Goal: Book appointment/travel/reservation

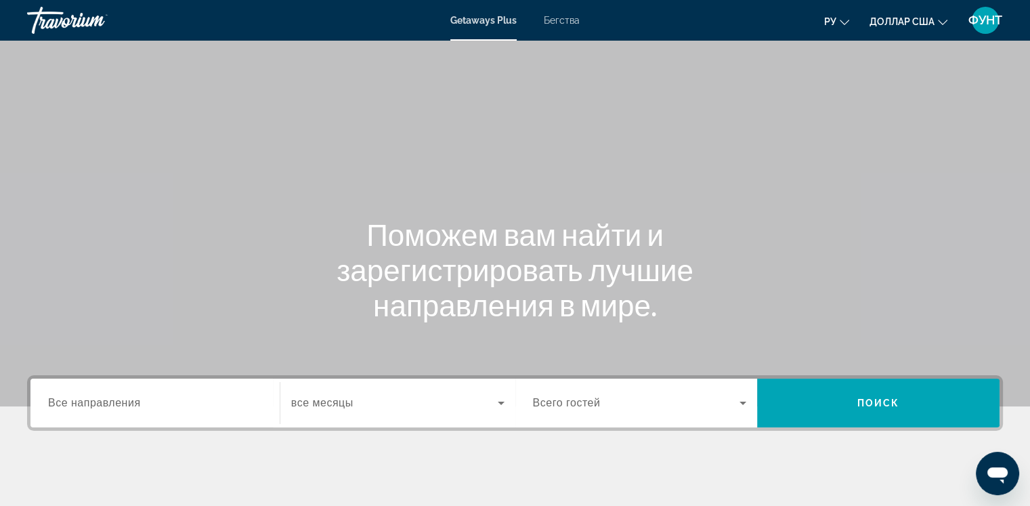
click at [106, 397] on font "Все направления" at bounding box center [94, 403] width 93 height 12
click at [106, 396] on input "Место назначения Все направления" at bounding box center [155, 403] width 214 height 16
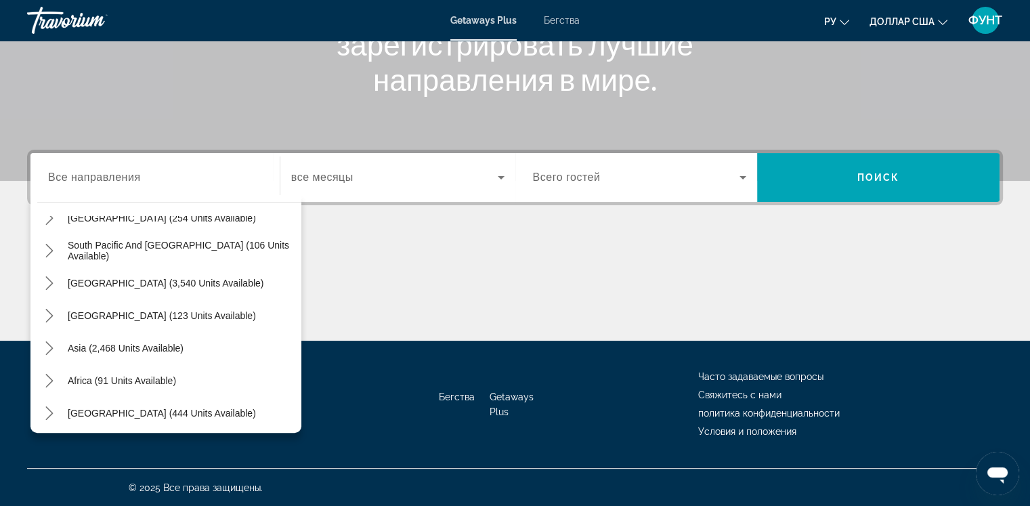
scroll to position [219, 0]
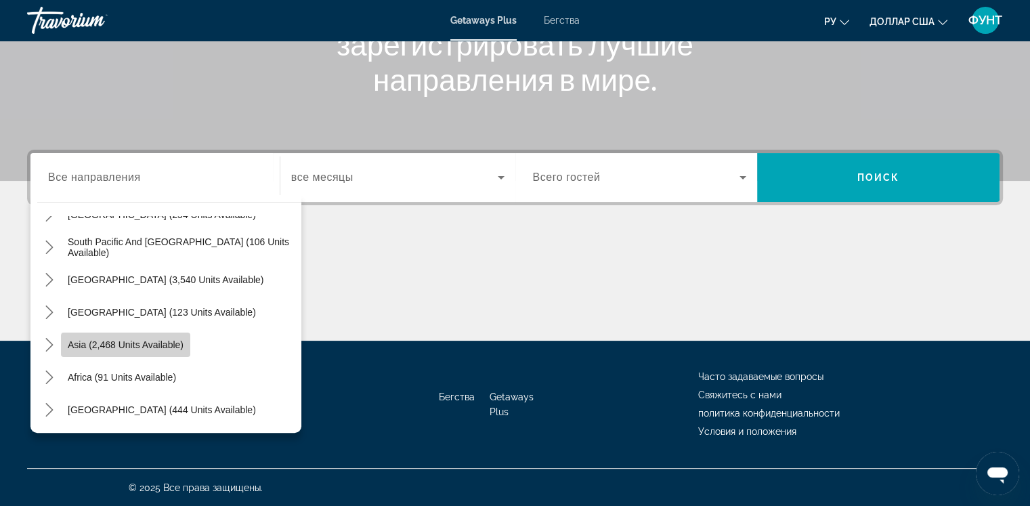
click at [151, 345] on span "Asia (2,468 units available)" at bounding box center [126, 344] width 116 height 11
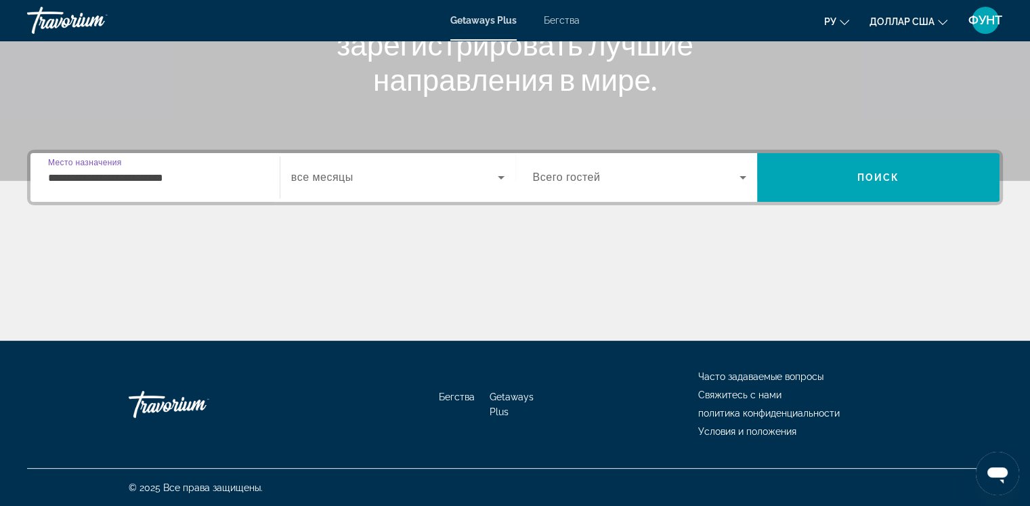
click at [188, 174] on input "**********" at bounding box center [155, 178] width 214 height 16
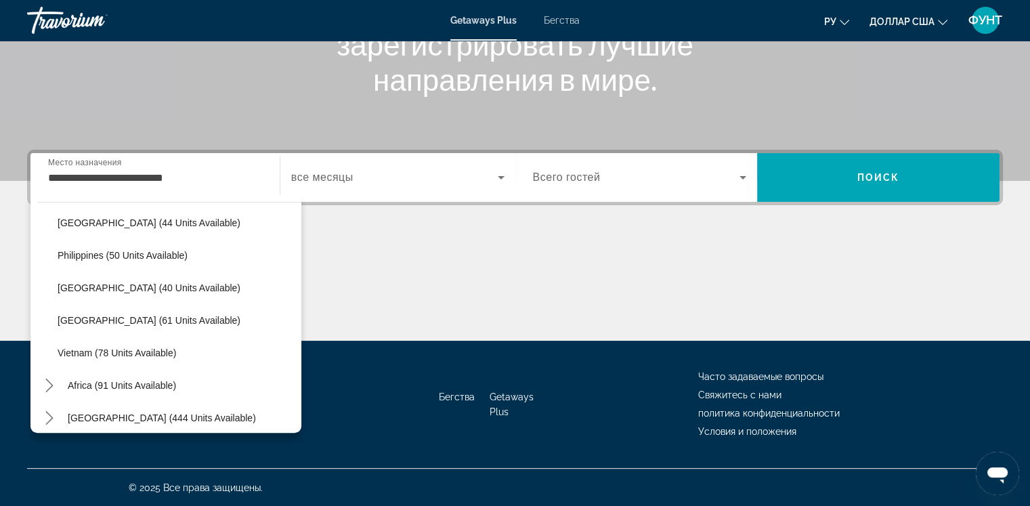
scroll to position [539, 0]
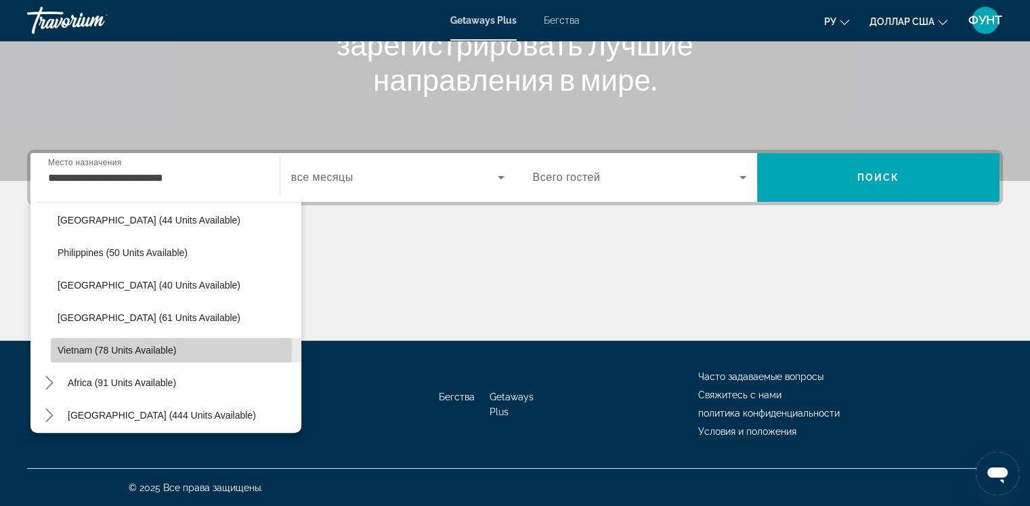
click at [134, 350] on span "Vietnam (78 units available)" at bounding box center [117, 350] width 119 height 11
type input "**********"
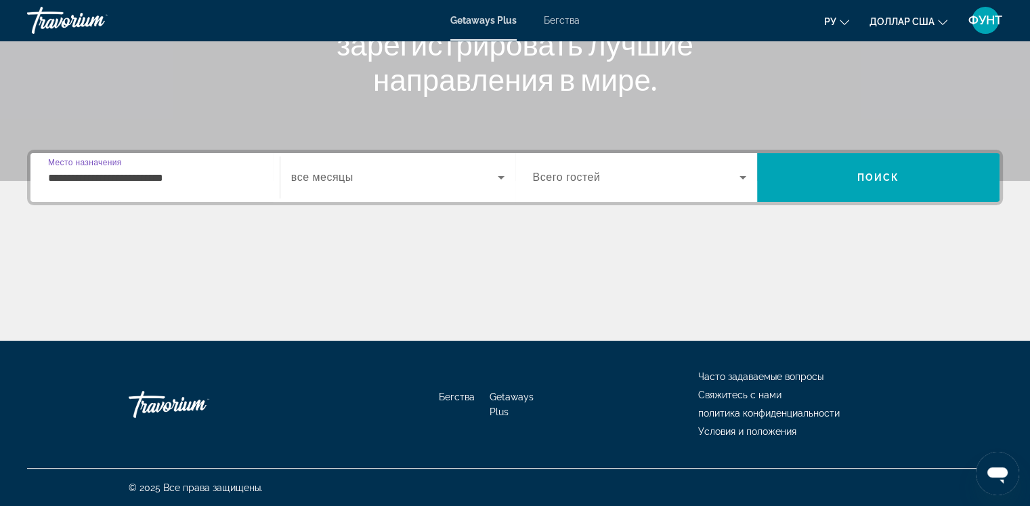
click at [502, 181] on icon "Виджет поиска" at bounding box center [501, 177] width 16 height 16
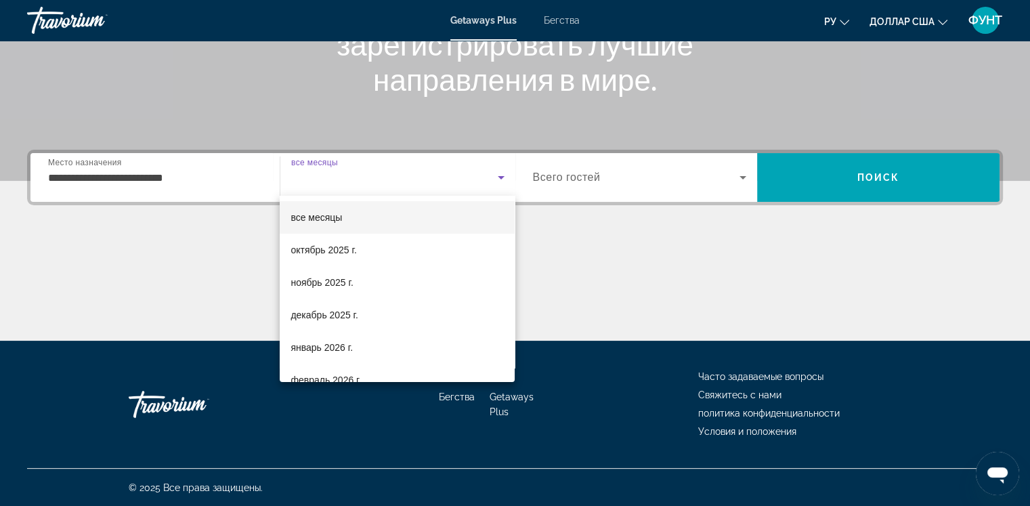
click at [502, 181] on div at bounding box center [515, 253] width 1030 height 506
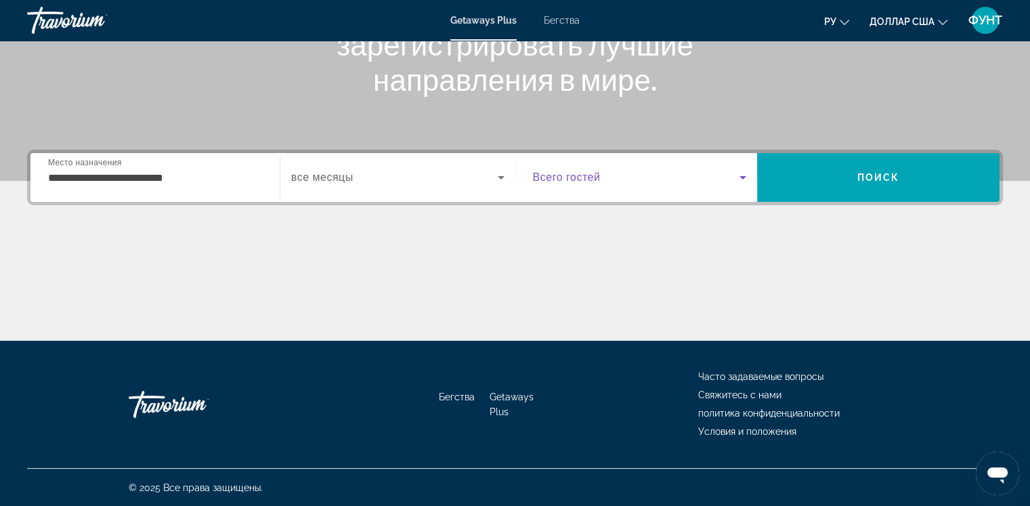
click at [742, 184] on icon "Виджет поиска" at bounding box center [743, 177] width 16 height 16
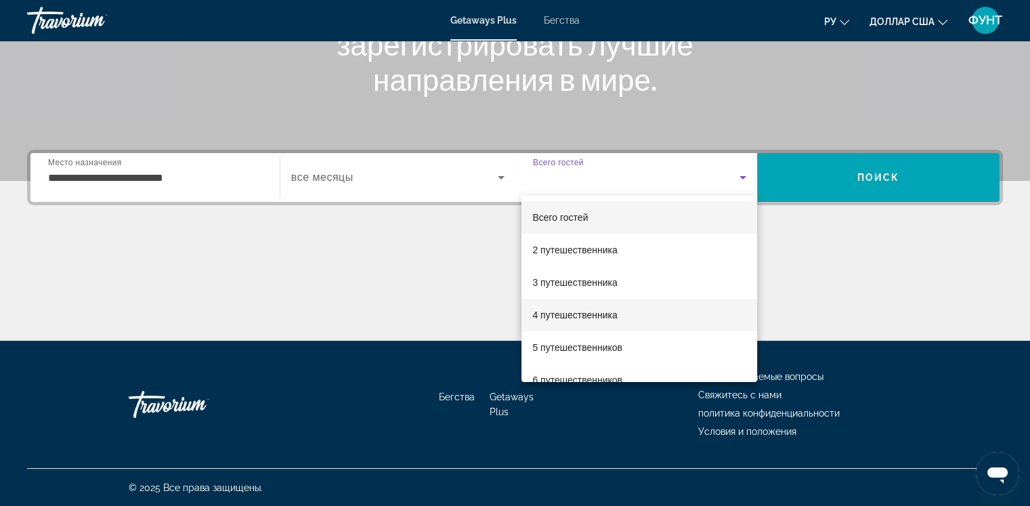
click at [584, 305] on mat-option "4 путешественника" at bounding box center [639, 315] width 236 height 33
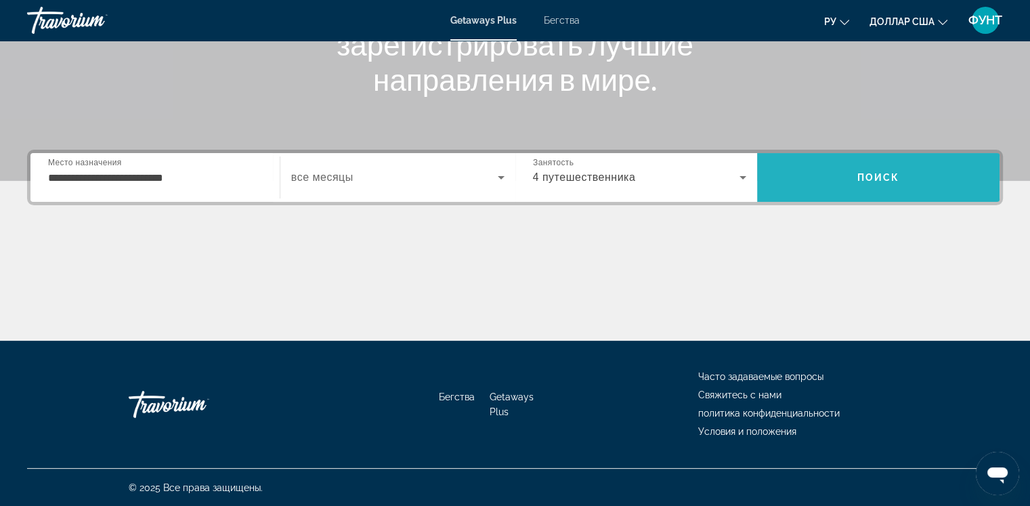
click at [859, 185] on span "Поиск" at bounding box center [878, 177] width 242 height 33
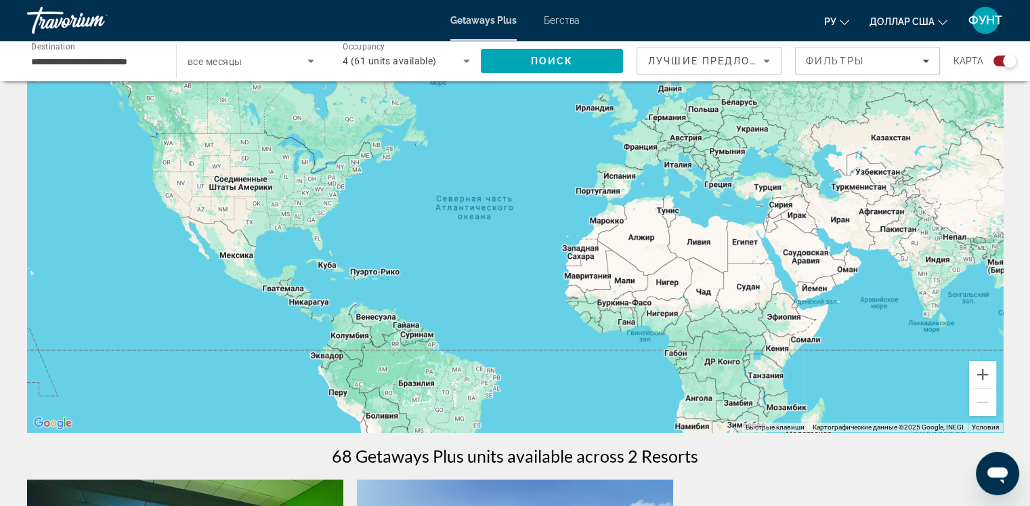
scroll to position [512, 0]
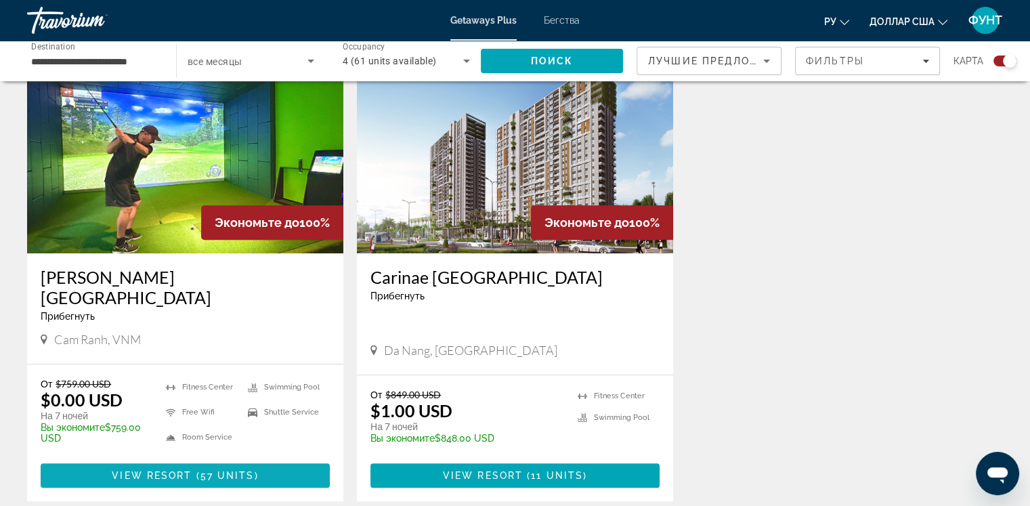
click at [176, 470] on span "View Resort" at bounding box center [152, 475] width 80 height 11
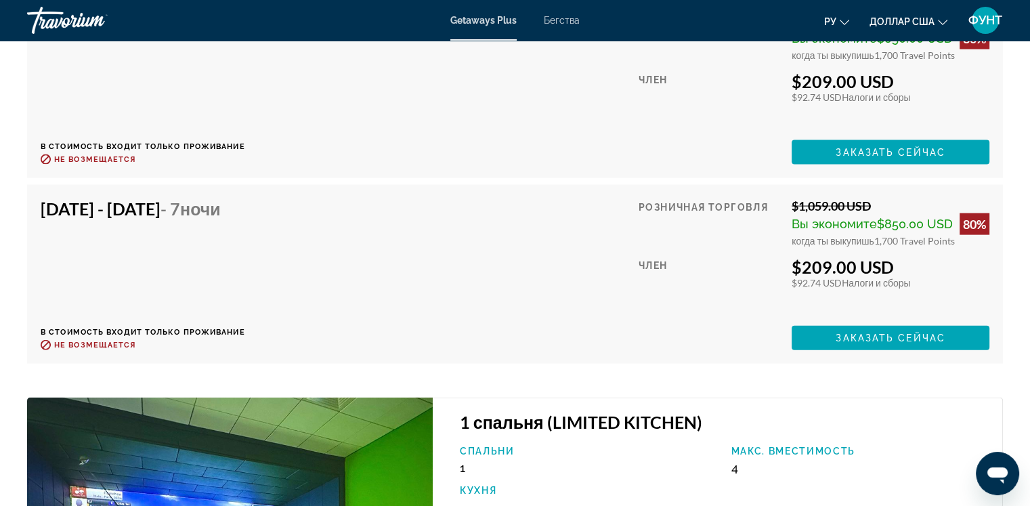
scroll to position [2915, 0]
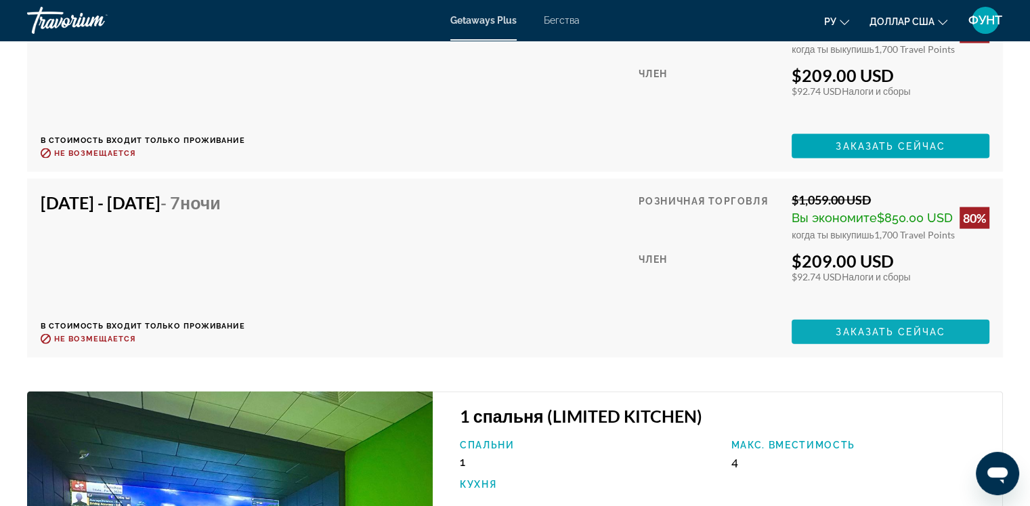
click at [855, 326] on span "Заказать сейчас" at bounding box center [891, 331] width 110 height 11
